Goal: Task Accomplishment & Management: Manage account settings

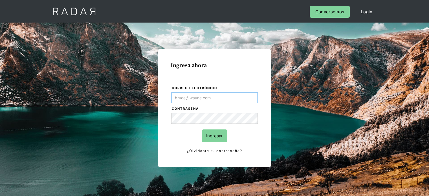
type input "[PERSON_NAME][EMAIL_ADDRESS][PERSON_NAME][DOMAIN_NAME]"
click at [240, 61] on div "Ingresa ahora Correo electrónico nilton.bautista@monnetpayments.com Contraseña …" at bounding box center [214, 108] width 113 height 118
click at [206, 132] on input "Ingresar" at bounding box center [214, 135] width 25 height 13
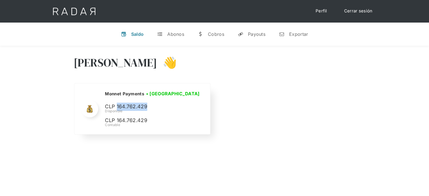
drag, startPoint x: 152, startPoint y: 104, endPoint x: 117, endPoint y: 107, distance: 35.3
click at [117, 107] on p "CLP 164.762.429" at bounding box center [147, 107] width 85 height 8
copy p "164.762.429"
drag, startPoint x: 63, startPoint y: 0, endPoint x: 8, endPoint y: 130, distance: 140.7
click at [8, 130] on div "[PERSON_NAME] 👋 Cargando tus cuentas... Nombre de la empresa • [GEOGRAPHIC_DATA…" at bounding box center [214, 96] width 429 height 101
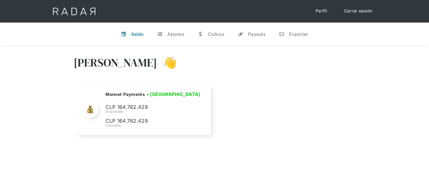
click at [354, 15] on link "Cerrar sesión" at bounding box center [358, 11] width 40 height 11
